Goal: Task Accomplishment & Management: Use online tool/utility

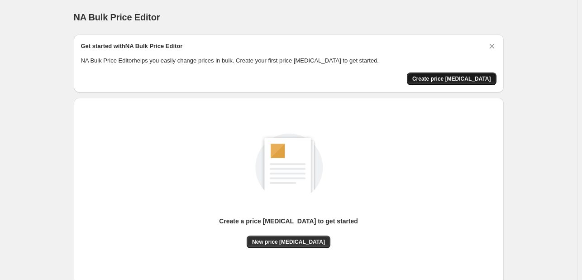
click at [457, 79] on span "Create price [MEDICAL_DATA]" at bounding box center [451, 78] width 79 height 7
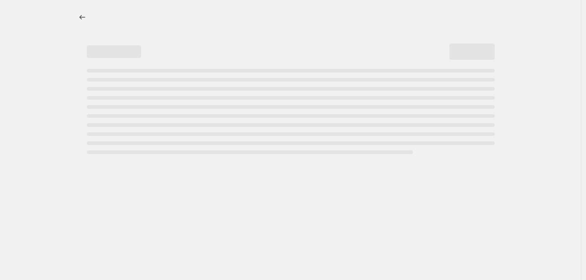
select select "percentage"
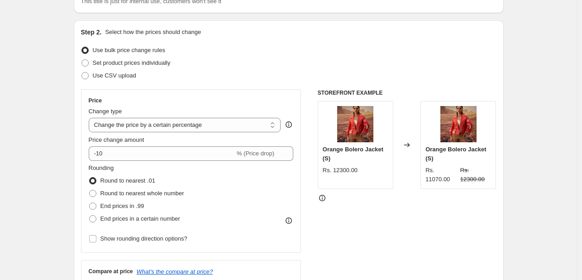
scroll to position [80, 0]
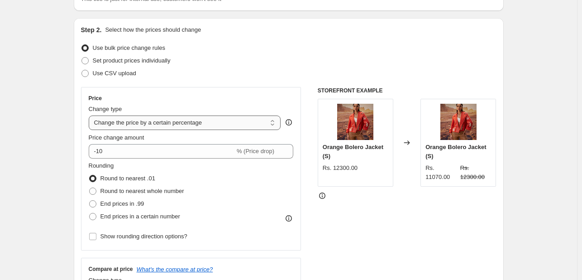
click at [163, 124] on select "Change the price to a certain amount Change the price by a certain amount Chang…" at bounding box center [185, 122] width 192 height 14
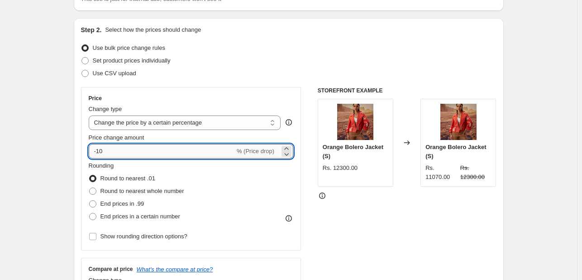
click at [144, 151] on input "-10" at bounding box center [162, 151] width 146 height 14
type input "-1"
type input "-30"
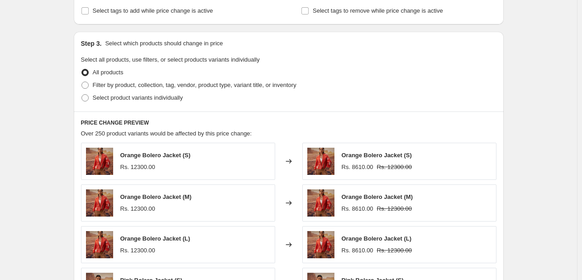
scroll to position [394, 0]
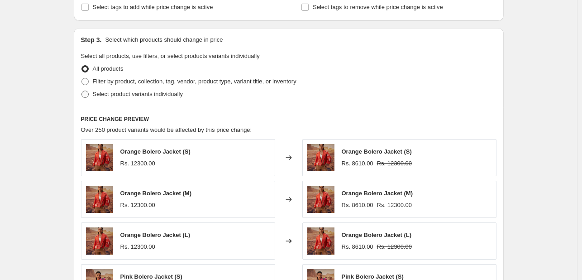
click at [170, 98] on span "Select product variants individually" at bounding box center [138, 94] width 90 height 9
click at [82, 91] on input "Select product variants individually" at bounding box center [81, 90] width 0 height 0
radio input "true"
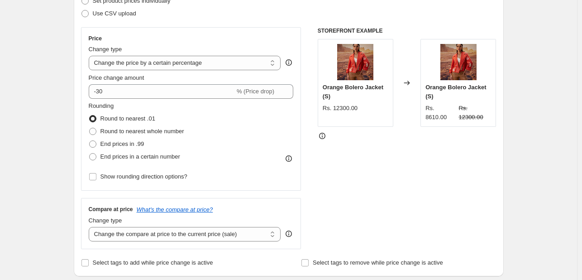
scroll to position [135, 0]
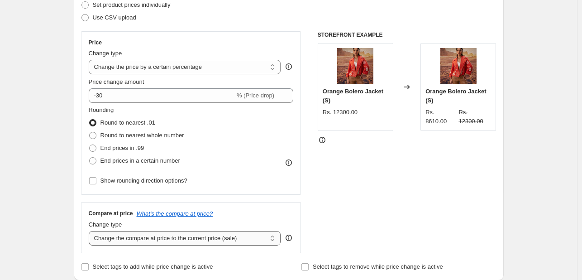
click at [180, 237] on select "Change the compare at price to the current price (sale) Change the compare at p…" at bounding box center [185, 238] width 192 height 14
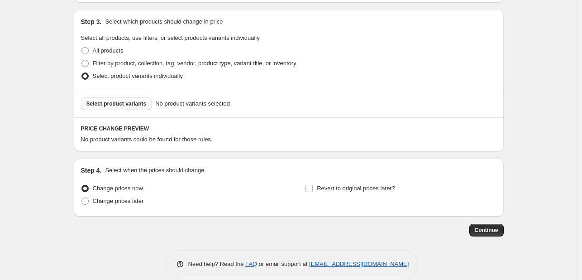
scroll to position [413, 0]
click at [98, 102] on span "Select product variants" at bounding box center [116, 103] width 60 height 7
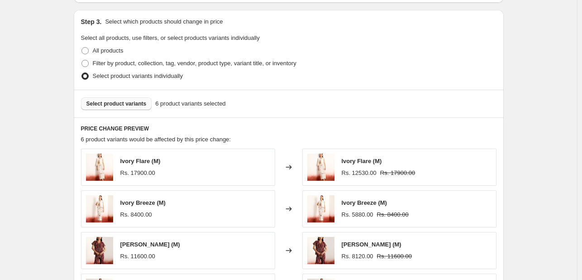
click at [124, 107] on button "Select product variants" at bounding box center [116, 103] width 71 height 13
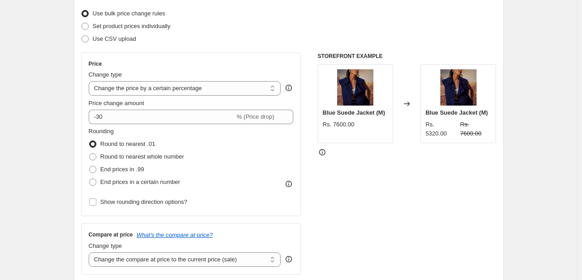
scroll to position [102, 0]
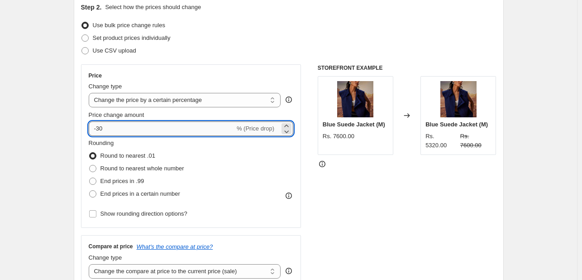
click at [101, 130] on input "-30" at bounding box center [162, 128] width 146 height 14
type input "-40"
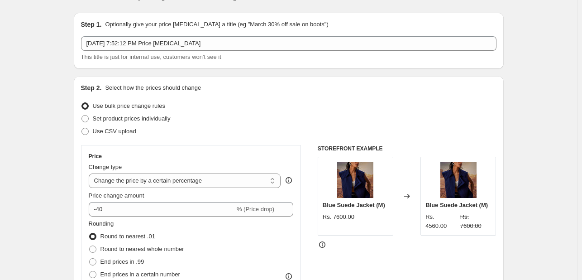
scroll to position [0, 0]
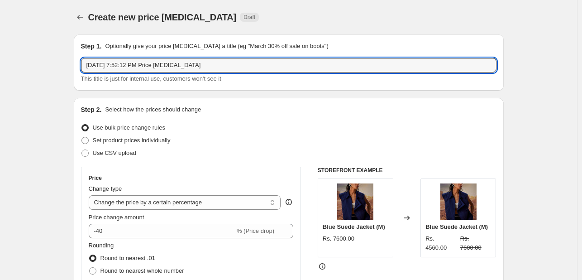
drag, startPoint x: 228, startPoint y: 58, endPoint x: 36, endPoint y: 75, distance: 192.5
type input "40% Off Only M"
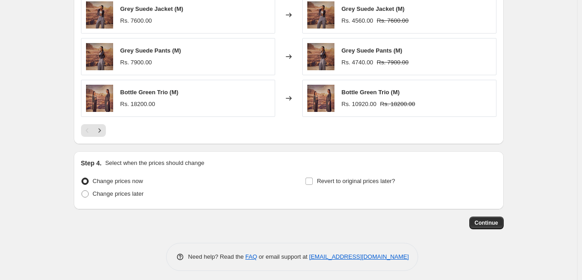
scroll to position [651, 0]
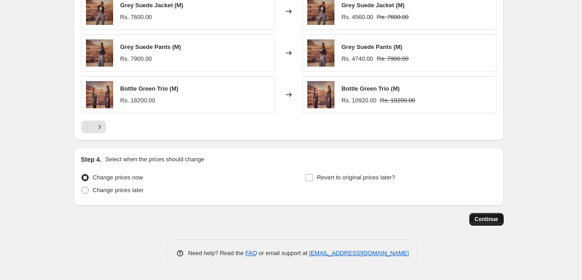
click at [494, 220] on span "Continue" at bounding box center [487, 218] width 24 height 7
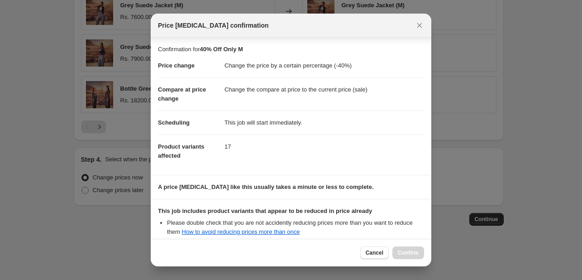
scroll to position [100, 0]
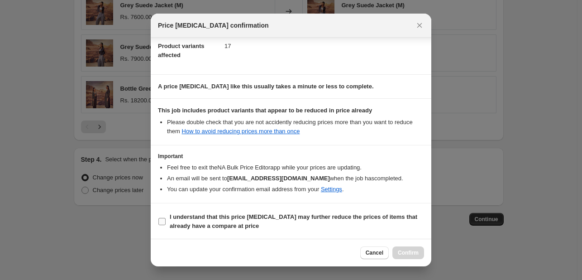
click at [174, 220] on b "I understand that this price [MEDICAL_DATA] may further reduce the prices of it…" at bounding box center [293, 221] width 247 height 16
click at [166, 220] on input "I understand that this price [MEDICAL_DATA] may further reduce the prices of it…" at bounding box center [161, 221] width 7 height 7
checkbox input "true"
click at [405, 256] on button "Confirm" at bounding box center [408, 252] width 32 height 13
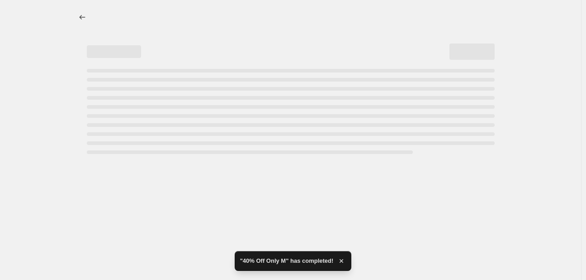
select select "percentage"
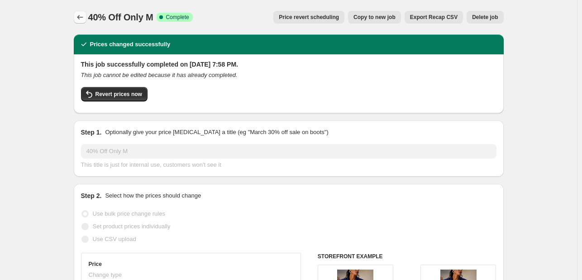
click at [82, 19] on icon "Price change jobs" at bounding box center [80, 17] width 9 height 9
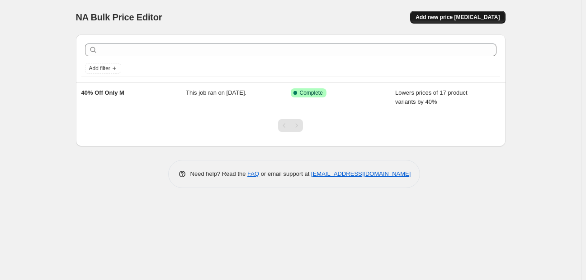
click at [447, 13] on button "Add new price [MEDICAL_DATA]" at bounding box center [457, 17] width 95 height 13
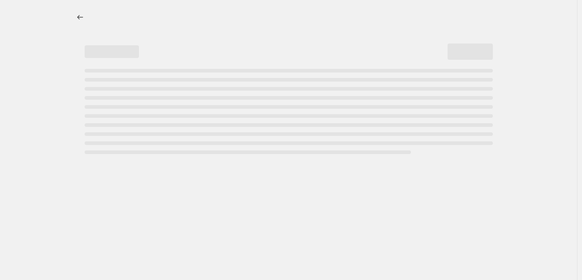
select select "percentage"
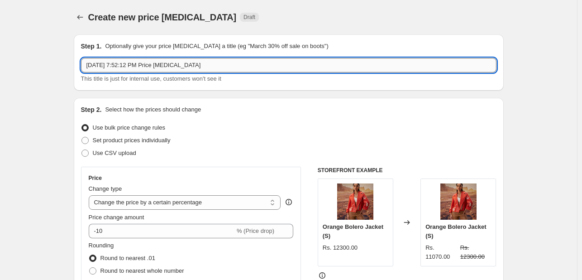
click at [147, 66] on input "[DATE] 7:52:12 PM Price [MEDICAL_DATA]" at bounding box center [288, 65] width 415 height 14
type input "30% Off only M"
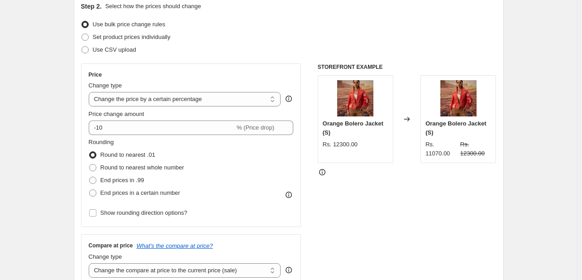
scroll to position [108, 0]
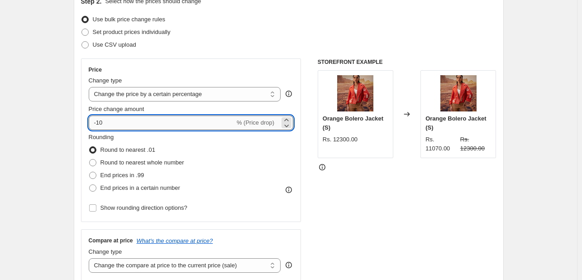
click at [100, 122] on input "-10" at bounding box center [162, 122] width 146 height 14
type input "-30"
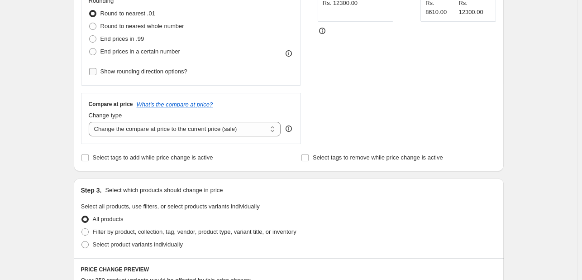
scroll to position [248, 0]
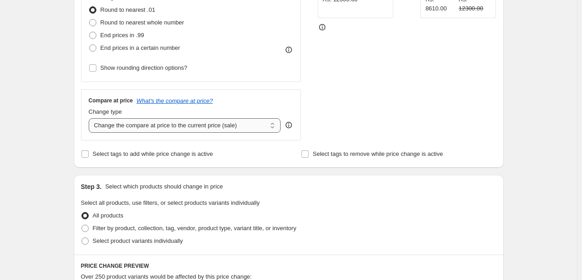
click at [138, 127] on select "Change the compare at price to the current price (sale) Change the compare at p…" at bounding box center [185, 125] width 192 height 14
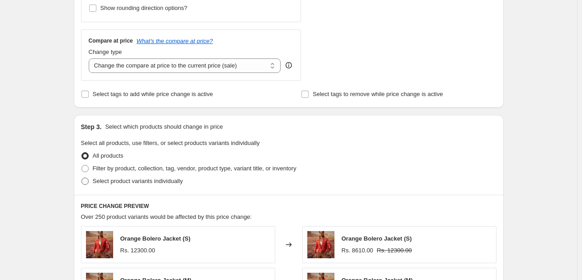
click at [98, 184] on span "Select product variants individually" at bounding box center [138, 180] width 90 height 7
click at [82, 178] on input "Select product variants individually" at bounding box center [81, 177] width 0 height 0
radio input "true"
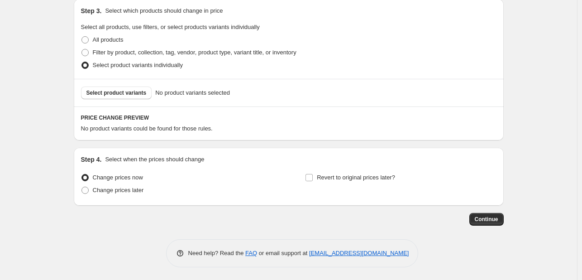
scroll to position [424, 0]
click at [110, 94] on span "Select product variants" at bounding box center [116, 91] width 60 height 7
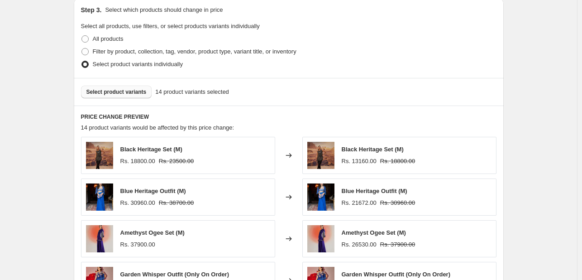
scroll to position [651, 0]
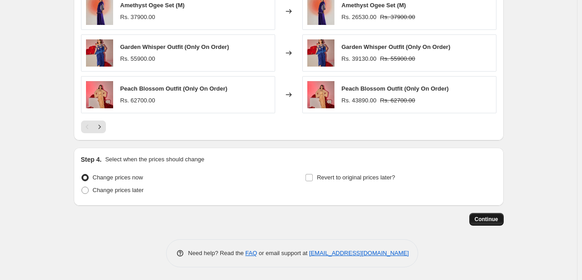
click at [480, 221] on span "Continue" at bounding box center [487, 218] width 24 height 7
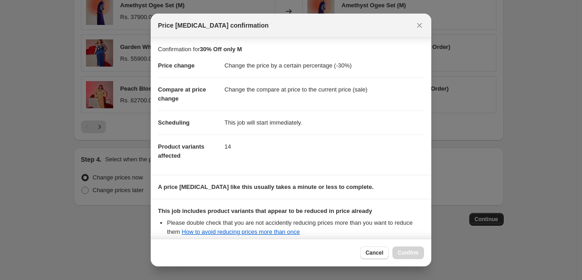
scroll to position [100, 0]
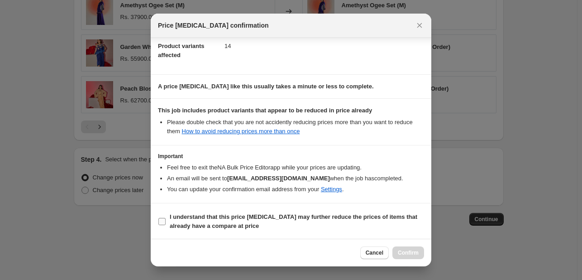
click at [172, 217] on b "I understand that this price [MEDICAL_DATA] may further reduce the prices of it…" at bounding box center [293, 221] width 247 height 16
click at [166, 218] on input "I understand that this price [MEDICAL_DATA] may further reduce the prices of it…" at bounding box center [161, 221] width 7 height 7
checkbox input "true"
click at [413, 251] on span "Confirm" at bounding box center [408, 252] width 21 height 7
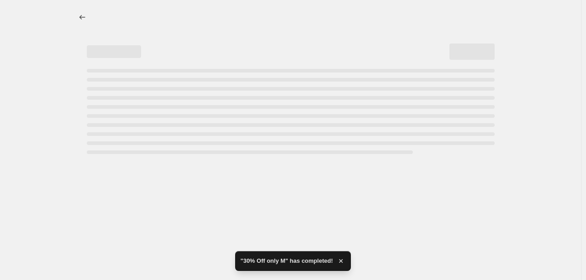
select select "percentage"
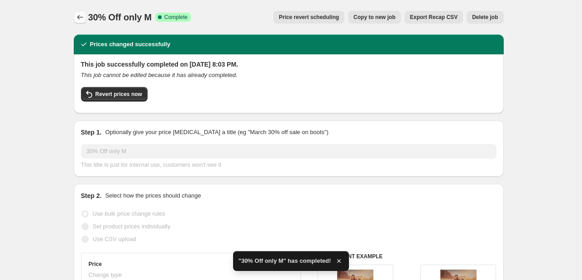
click at [80, 18] on icon "Price change jobs" at bounding box center [80, 17] width 6 height 5
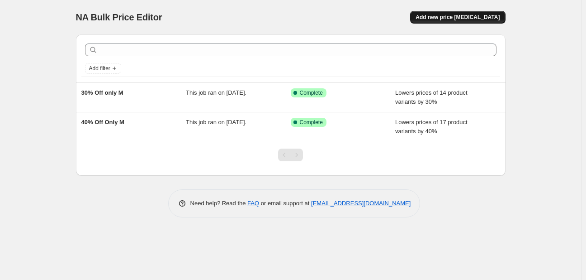
click at [444, 15] on span "Add new price [MEDICAL_DATA]" at bounding box center [458, 17] width 84 height 7
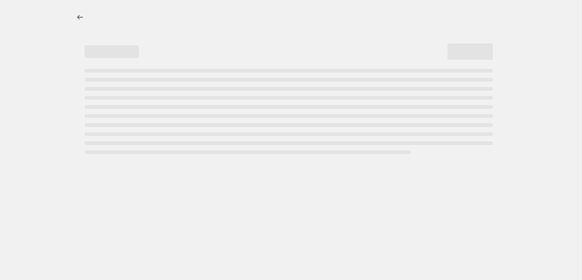
select select "percentage"
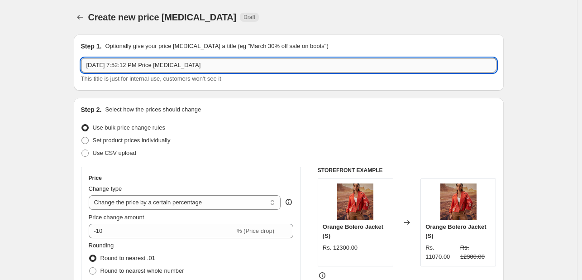
click at [132, 71] on input "[DATE] 7:52:12 PM Price [MEDICAL_DATA]" at bounding box center [288, 65] width 415 height 14
type input "40% Off All Size"
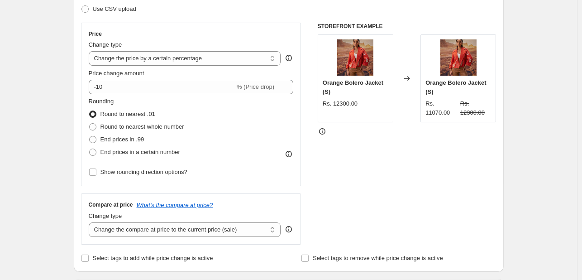
scroll to position [143, 0]
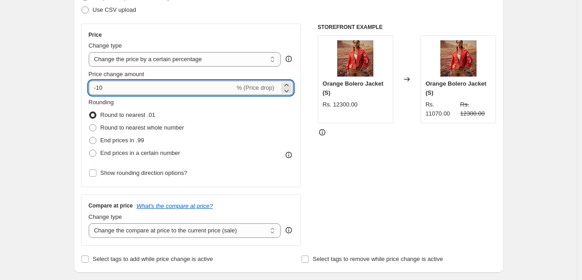
click at [101, 85] on input "-10" at bounding box center [162, 88] width 146 height 14
type input "-40"
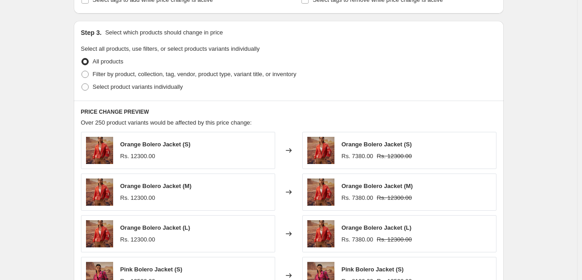
scroll to position [402, 0]
click at [103, 87] on span "Select product variants individually" at bounding box center [138, 86] width 90 height 7
click at [82, 84] on input "Select product variants individually" at bounding box center [81, 83] width 0 height 0
radio input "true"
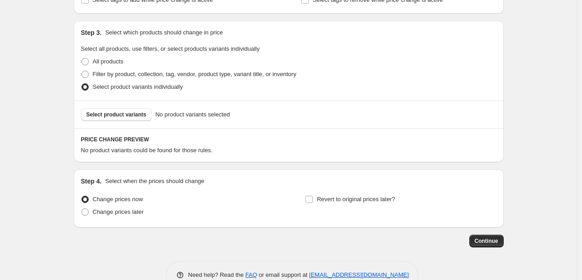
click at [104, 122] on div "Select product variants No product variants selected" at bounding box center [289, 114] width 430 height 28
click at [100, 117] on span "Select product variants" at bounding box center [116, 114] width 60 height 7
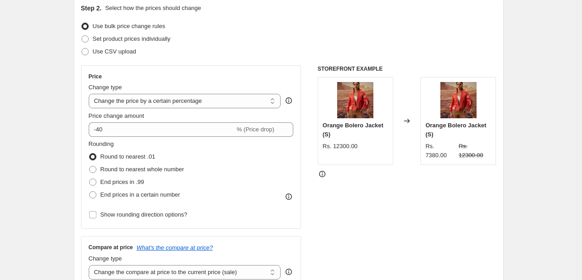
scroll to position [0, 0]
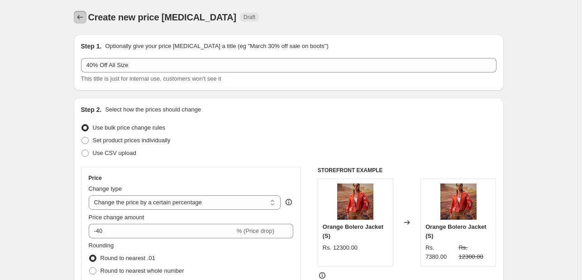
click at [82, 22] on button "Price change jobs" at bounding box center [80, 17] width 13 height 13
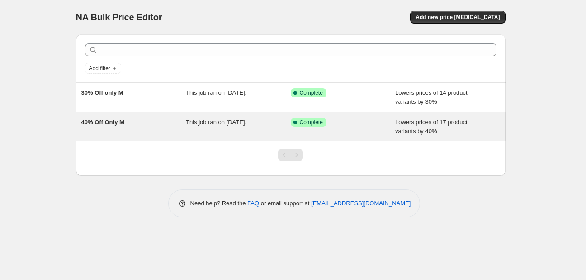
click at [100, 123] on span "40% Off Only M" at bounding box center [102, 122] width 43 height 7
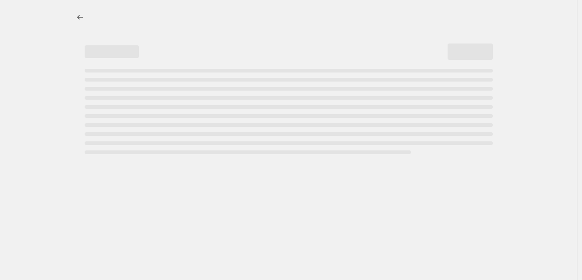
select select "percentage"
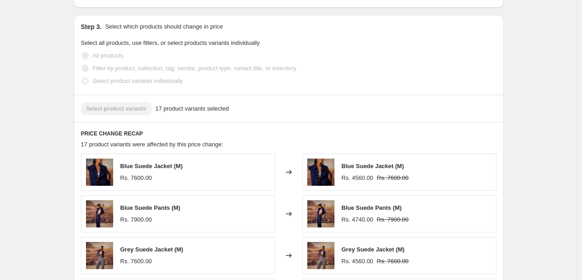
click at [104, 109] on div "Select product variants 17 product variants selected" at bounding box center [288, 108] width 415 height 13
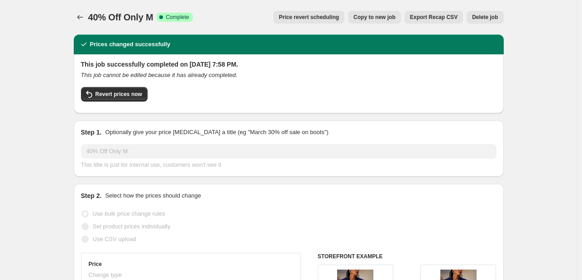
click at [77, 17] on button "Price change jobs" at bounding box center [80, 17] width 13 height 13
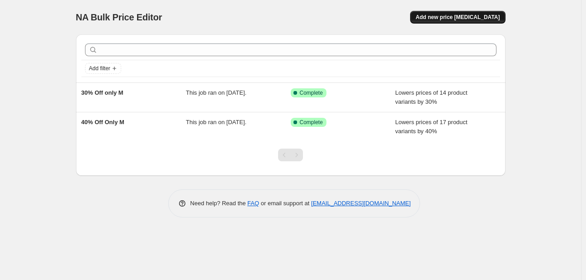
click at [472, 13] on button "Add new price [MEDICAL_DATA]" at bounding box center [457, 17] width 95 height 13
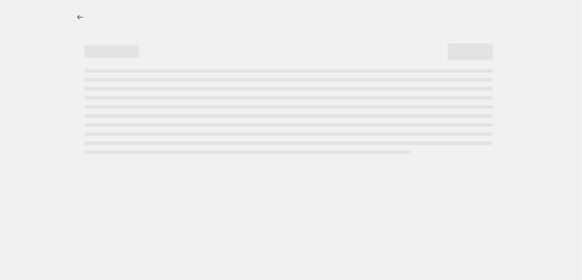
select select "percentage"
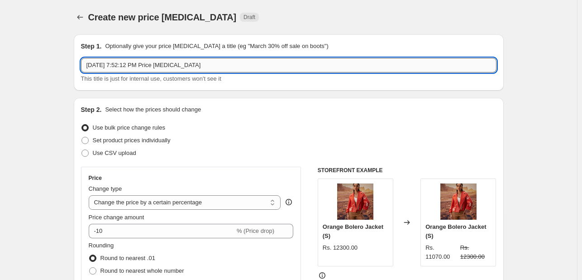
click at [133, 66] on input "[DATE] 7:52:12 PM Price [MEDICAL_DATA]" at bounding box center [288, 65] width 415 height 14
type input "New 40% Off"
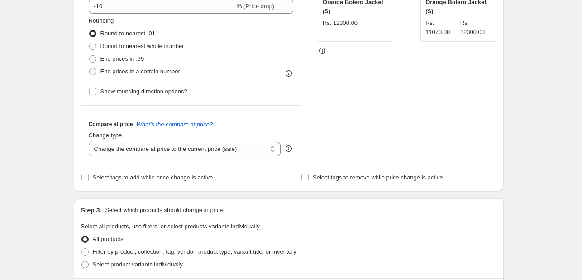
scroll to position [225, 0]
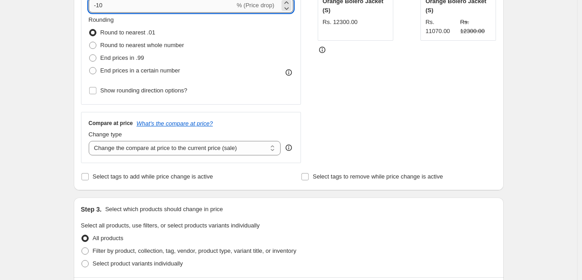
click at [102, 4] on input "-10" at bounding box center [162, 5] width 146 height 14
type input "-40"
click at [48, 120] on div "Create new price [MEDICAL_DATA]. This page is ready Create new price [MEDICAL_D…" at bounding box center [288, 227] width 577 height 904
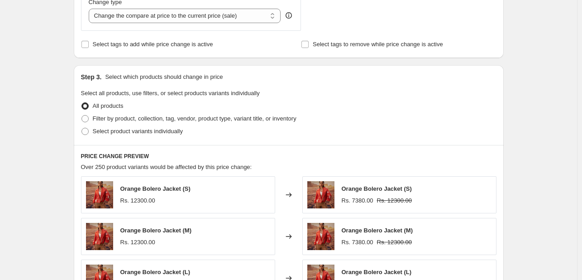
scroll to position [359, 0]
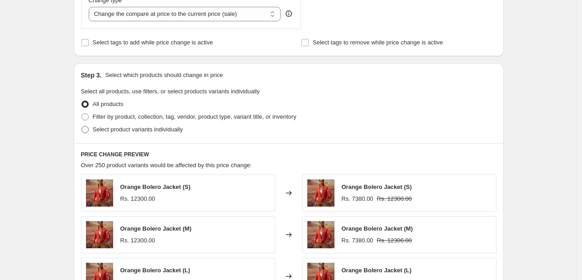
click at [102, 132] on span "Select product variants individually" at bounding box center [138, 129] width 90 height 7
click at [82, 126] on input "Select product variants individually" at bounding box center [81, 126] width 0 height 0
radio input "true"
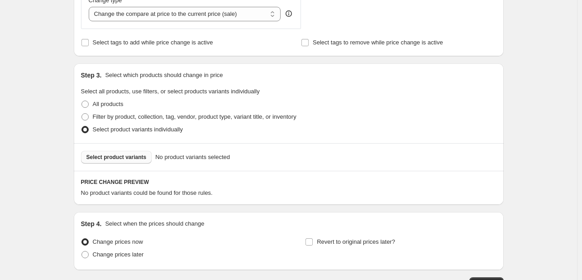
click at [118, 161] on button "Select product variants" at bounding box center [116, 157] width 71 height 13
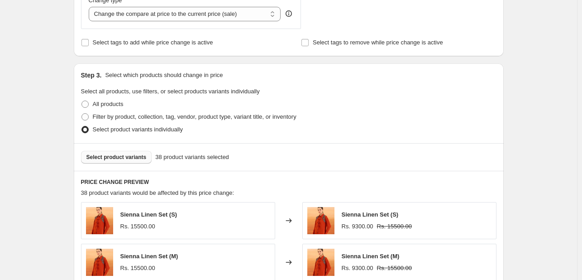
scroll to position [651, 0]
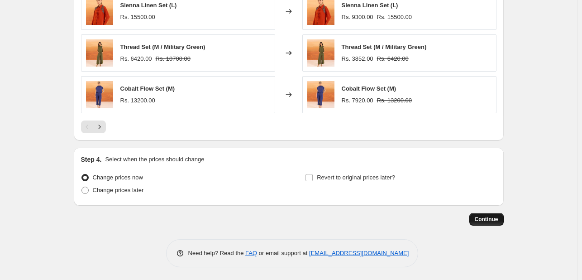
click at [475, 218] on button "Continue" at bounding box center [486, 219] width 34 height 13
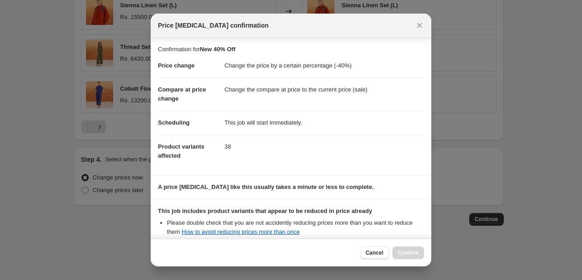
scroll to position [100, 0]
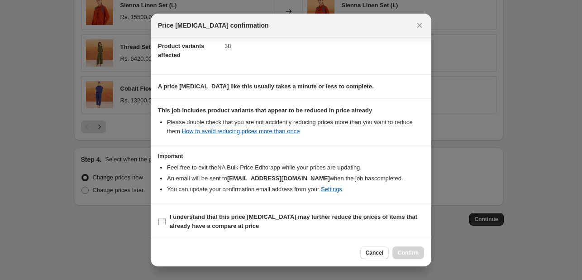
click at [173, 215] on b "I understand that this price [MEDICAL_DATA] may further reduce the prices of it…" at bounding box center [293, 221] width 247 height 16
click at [166, 218] on input "I understand that this price [MEDICAL_DATA] may further reduce the prices of it…" at bounding box center [161, 221] width 7 height 7
checkbox input "true"
click at [401, 256] on button "Confirm" at bounding box center [408, 252] width 32 height 13
type input "New 40% Off"
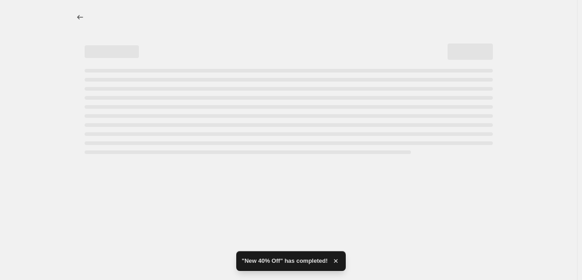
select select "percentage"
